Goal: Task Accomplishment & Management: Manage account settings

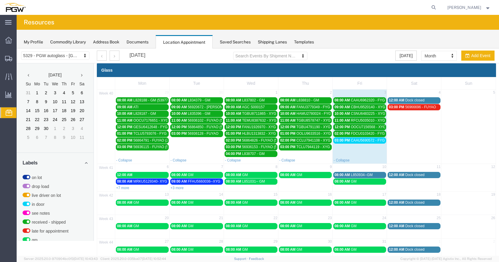
scroll to position [208, 0]
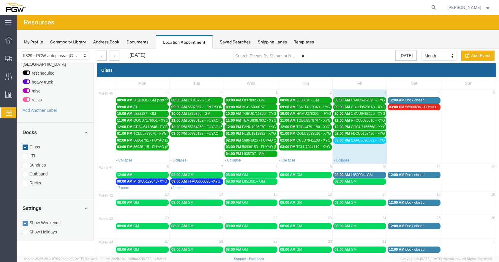
click at [357, 140] on span "CAAU5690572 - FYG" at bounding box center [368, 140] width 34 height 4
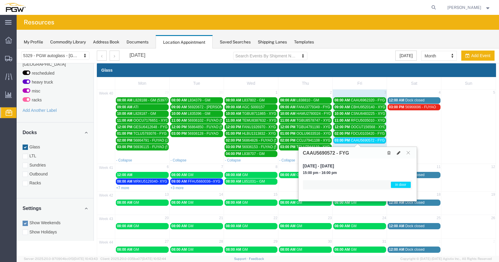
drag, startPoint x: 358, startPoint y: 140, endPoint x: 369, endPoint y: 207, distance: 67.4
click at [399, 153] on icon at bounding box center [399, 153] width 4 height 4
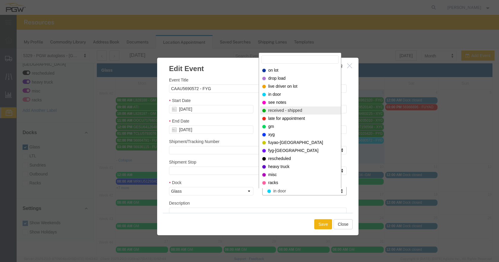
select select "200"
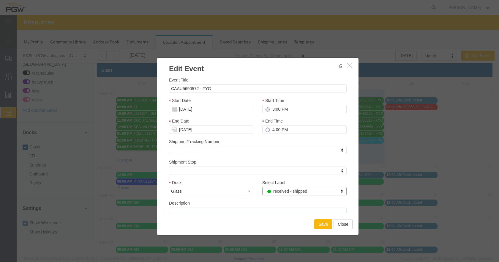
click at [323, 222] on button "Save" at bounding box center [324, 224] width 18 height 10
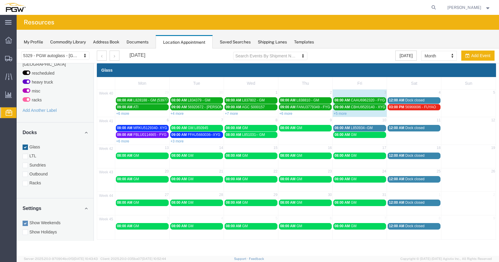
click at [337, 111] on div "+5 more" at bounding box center [360, 113] width 54 height 6
select select "1"
select select
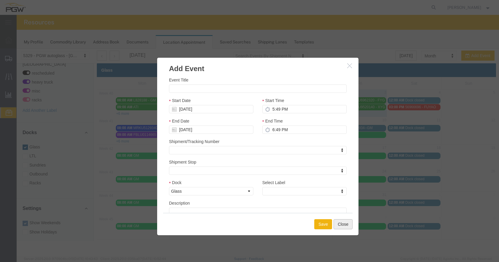
drag, startPoint x: 341, startPoint y: 224, endPoint x: 349, endPoint y: 215, distance: 12.4
click at [341, 224] on button "Close" at bounding box center [343, 224] width 19 height 10
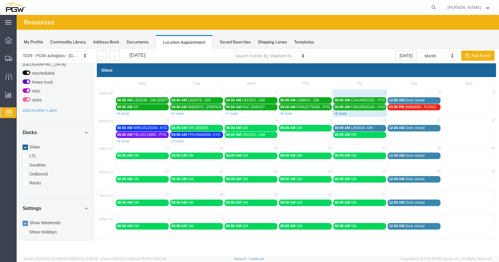
click at [344, 114] on link "+5 more" at bounding box center [340, 113] width 13 height 4
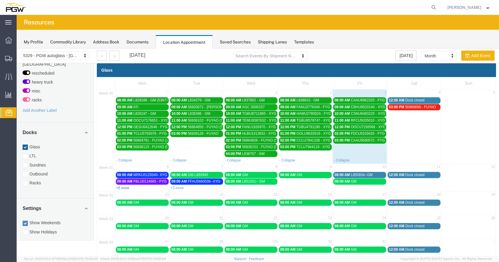
click at [123, 188] on link "+6 more" at bounding box center [122, 188] width 13 height 4
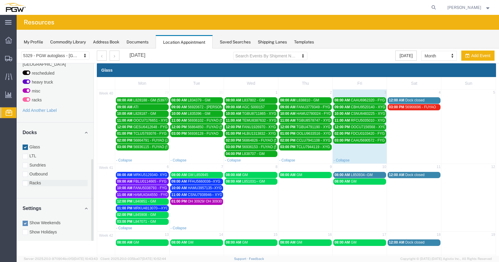
click at [27, 181] on div at bounding box center [25, 183] width 5 height 5
click at [17, 48] on input "Racks" at bounding box center [17, 48] width 0 height 0
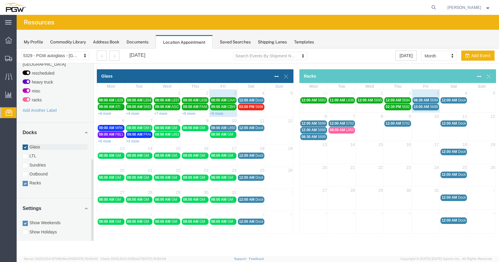
click at [26, 144] on div at bounding box center [25, 146] width 5 height 5
click at [17, 48] on input "Glass" at bounding box center [17, 48] width 0 height 0
